Goal: Information Seeking & Learning: Learn about a topic

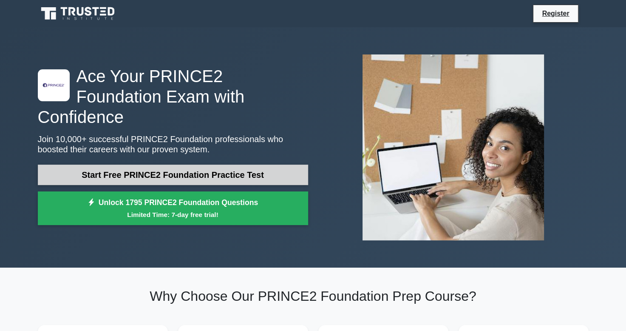
click at [235, 170] on link "Start Free PRINCE2 Foundation Practice Test" at bounding box center [173, 174] width 270 height 20
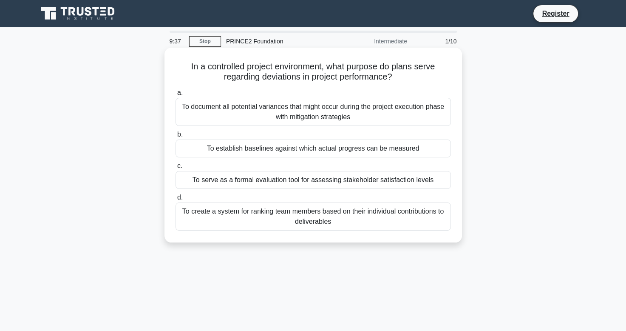
click at [337, 104] on div "To document all potential variances that might occur during the project executi…" at bounding box center [312, 112] width 275 height 28
click at [175, 96] on input "a. To document all potential variances that might occur during the project exec…" at bounding box center [175, 93] width 0 height 6
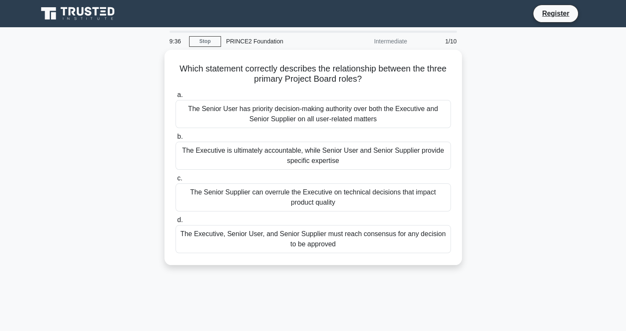
click at [337, 104] on div "The Senior User has priority decision-making authority over both the Executive …" at bounding box center [312, 114] width 275 height 28
click at [175, 98] on input "a. The Senior User has priority decision-making authority over both the Executi…" at bounding box center [175, 95] width 0 height 6
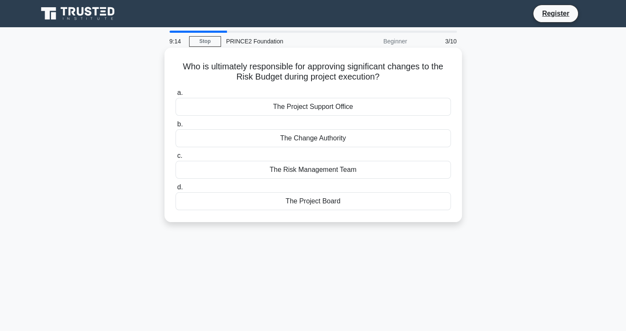
click at [341, 204] on div "The Project Board" at bounding box center [312, 201] width 275 height 18
click at [175, 190] on input "d. The Project Board" at bounding box center [175, 187] width 0 height 6
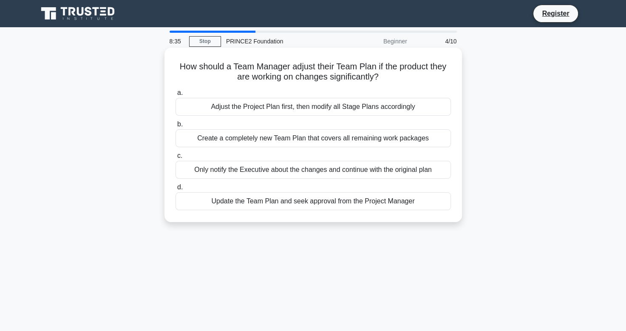
click at [367, 110] on div "Adjust the Project Plan first, then modify all Stage Plans accordingly" at bounding box center [312, 107] width 275 height 18
click at [175, 96] on input "a. Adjust the Project Plan first, then modify all Stage Plans accordingly" at bounding box center [175, 93] width 0 height 6
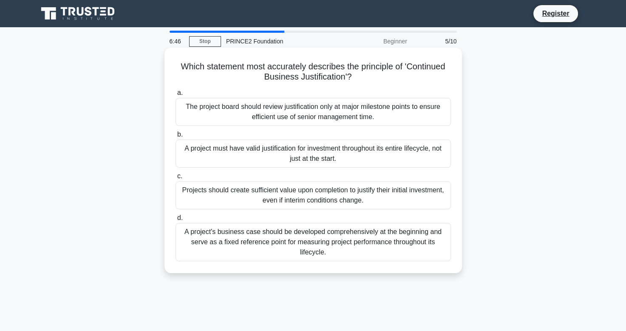
click at [299, 153] on div "A project must have valid justification for investment throughout its entire li…" at bounding box center [312, 153] width 275 height 28
click at [175, 137] on input "b. A project must have valid justification for investment throughout its entire…" at bounding box center [175, 135] width 0 height 6
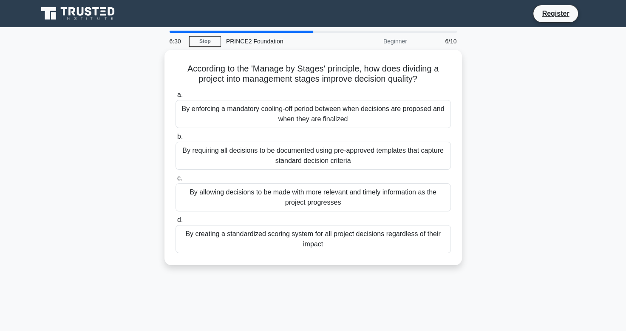
click at [299, 153] on div "By requiring all decisions to be documented using pre-approved templates that c…" at bounding box center [312, 155] width 275 height 28
click at [175, 139] on input "b. By requiring all decisions to be documented using pre-approved templates tha…" at bounding box center [175, 137] width 0 height 6
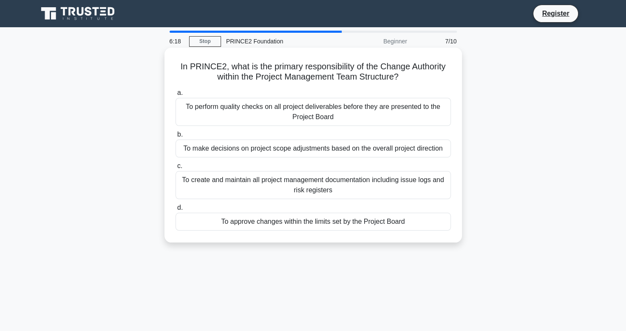
click at [325, 150] on div "To make decisions on project scope adjustments based on the overall project dir…" at bounding box center [312, 148] width 275 height 18
click at [175, 137] on input "b. To make decisions on project scope adjustments based on the overall project …" at bounding box center [175, 135] width 0 height 6
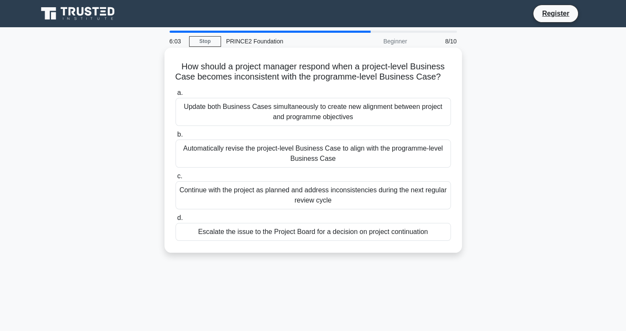
click at [305, 167] on div "Automatically revise the project-level Business Case to align with the programm…" at bounding box center [312, 153] width 275 height 28
click at [175, 137] on input "b. Automatically revise the project-level Business Case to align with the progr…" at bounding box center [175, 135] width 0 height 6
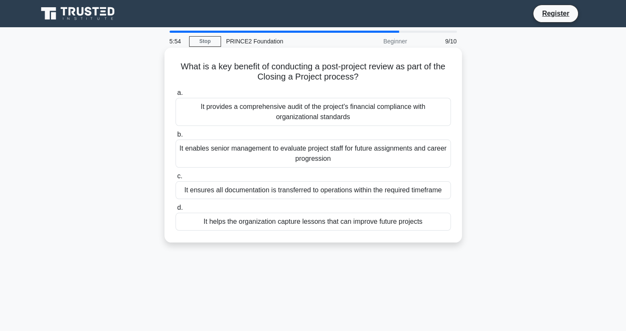
click at [301, 191] on div "It ensures all documentation is transferred to operations within the required t…" at bounding box center [312, 190] width 275 height 18
click at [175, 179] on input "c. It ensures all documentation is transferred to operations within the require…" at bounding box center [175, 176] width 0 height 6
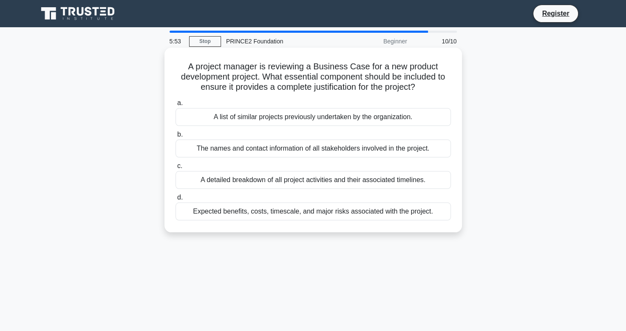
click at [311, 205] on div "Expected benefits, costs, timescale, and major risks associated with the projec…" at bounding box center [312, 211] width 275 height 18
click at [175, 200] on input "d. Expected benefits, costs, timescale, and major risks associated with the pro…" at bounding box center [175, 198] width 0 height 6
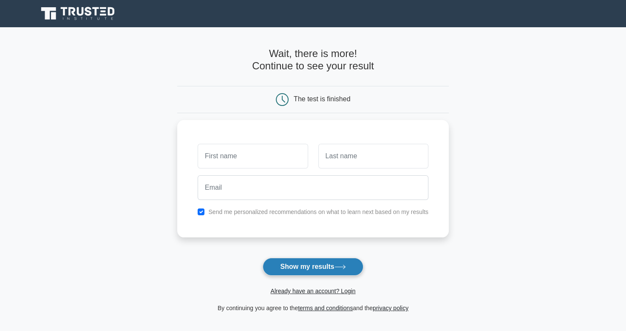
scroll to position [96, 0]
